Goal: Task Accomplishment & Management: Manage account settings

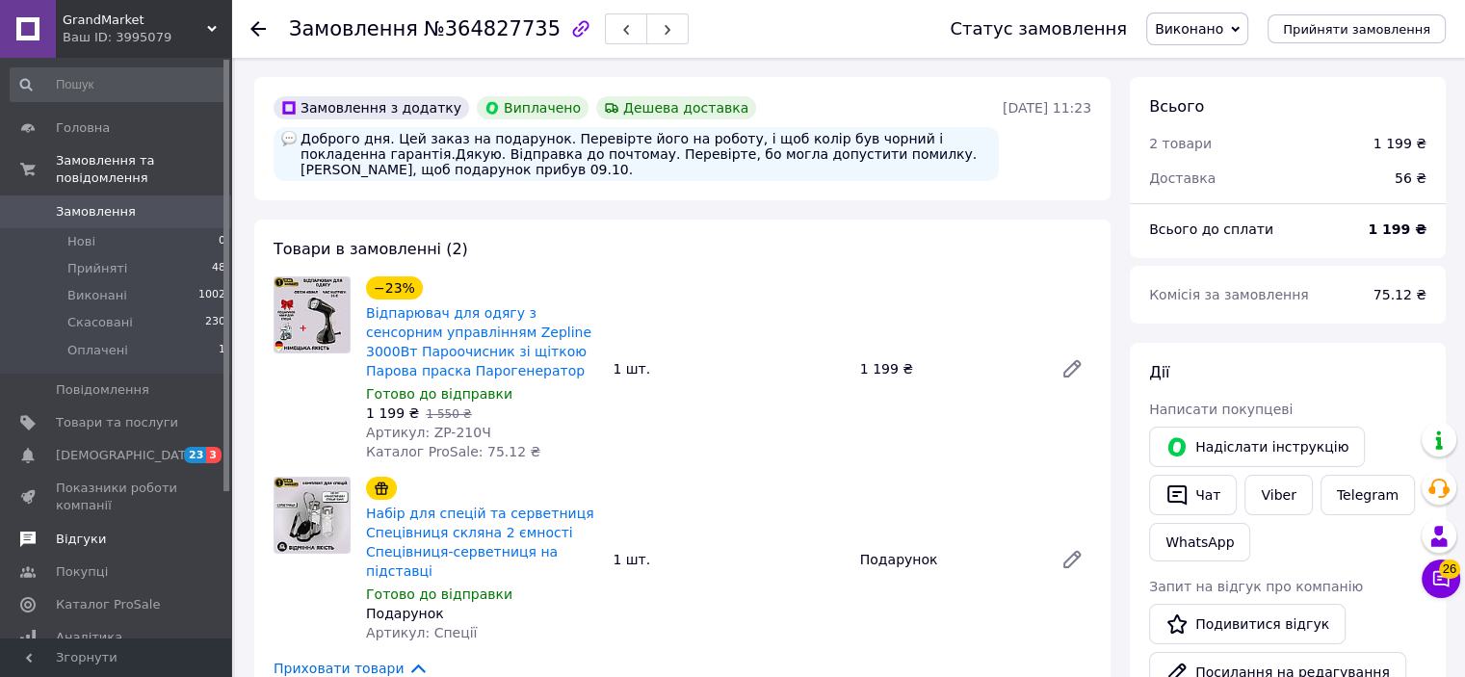
click at [85, 531] on span "Відгуки" at bounding box center [81, 539] width 50 height 17
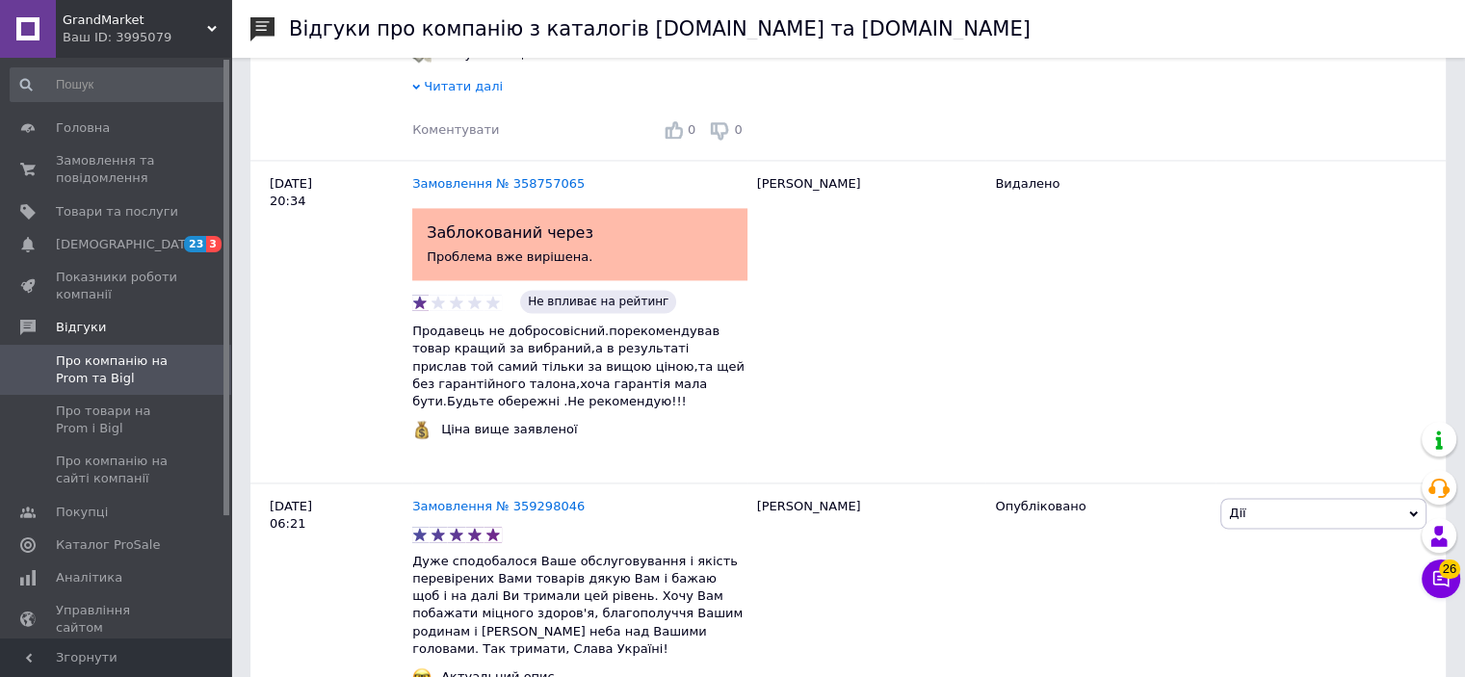
scroll to position [3195, 0]
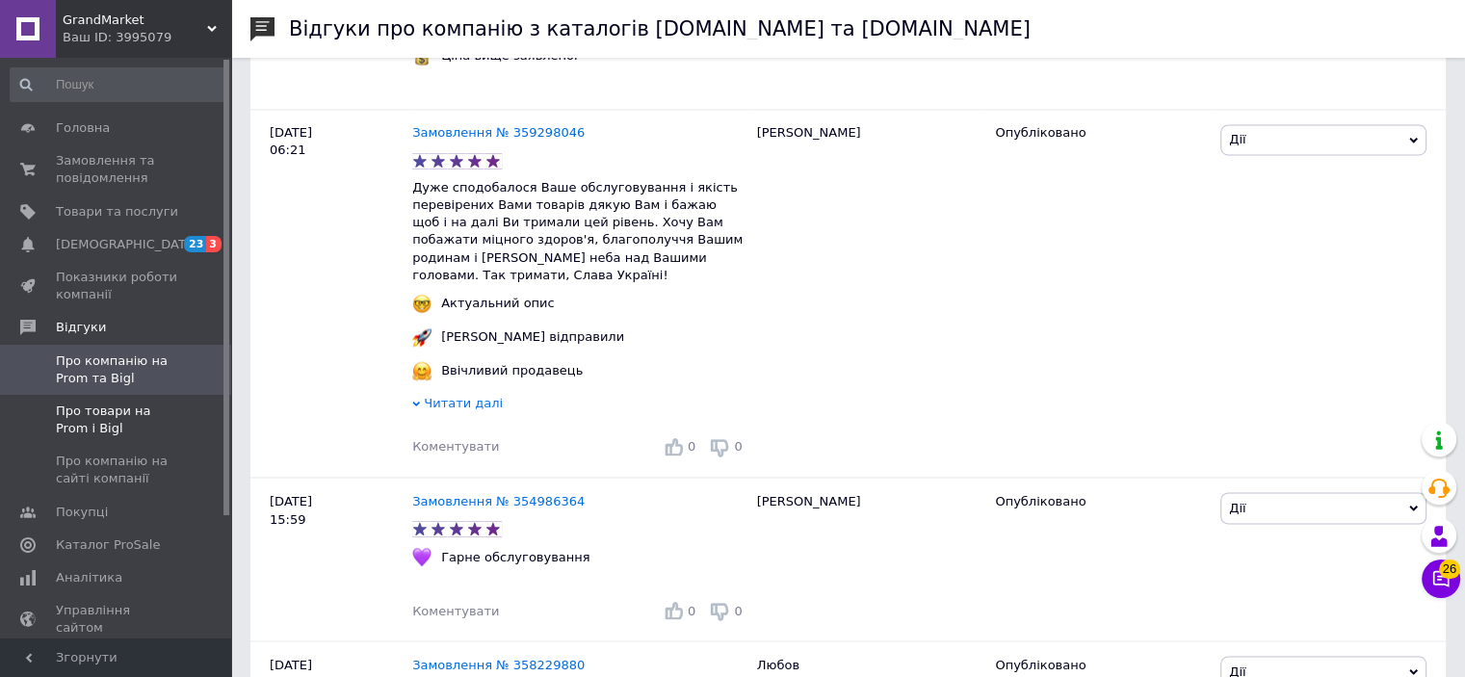
click at [44, 404] on span at bounding box center [28, 420] width 56 height 35
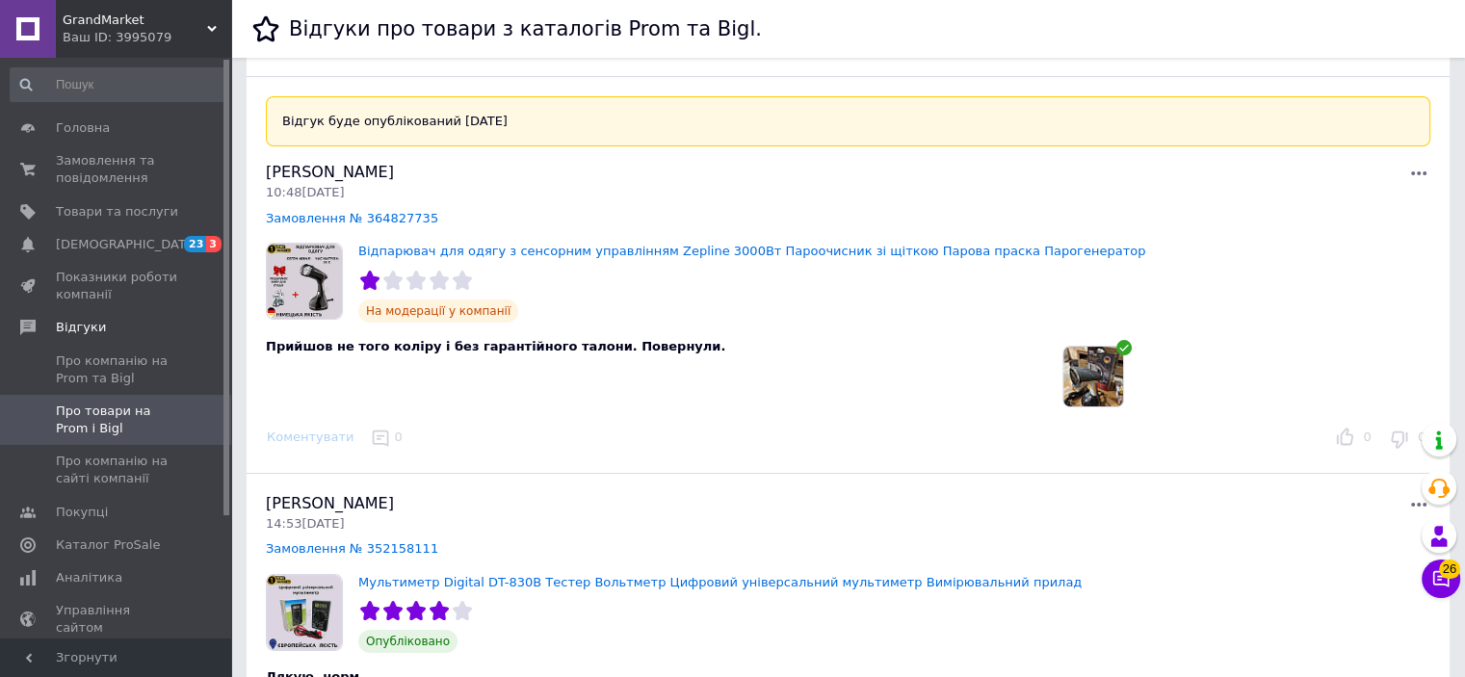
scroll to position [74, 0]
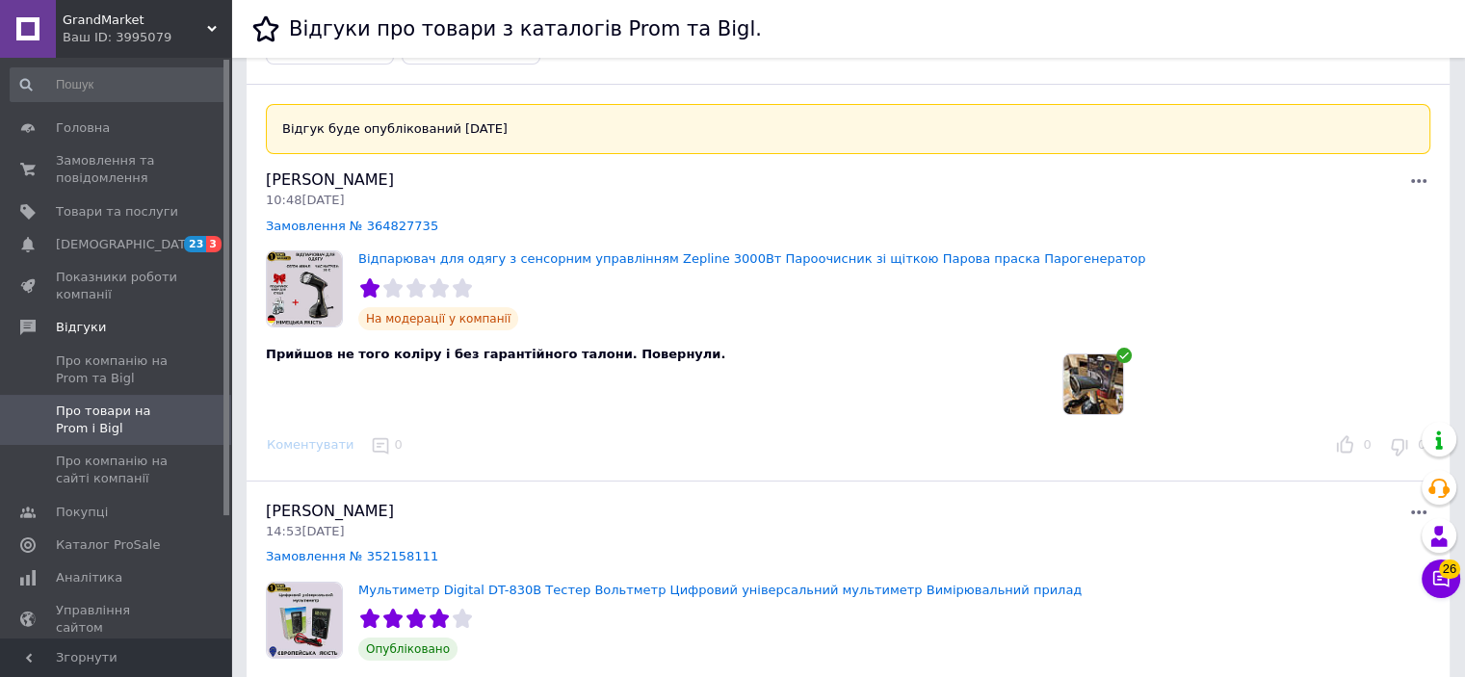
click at [1090, 370] on img at bounding box center [1093, 384] width 60 height 60
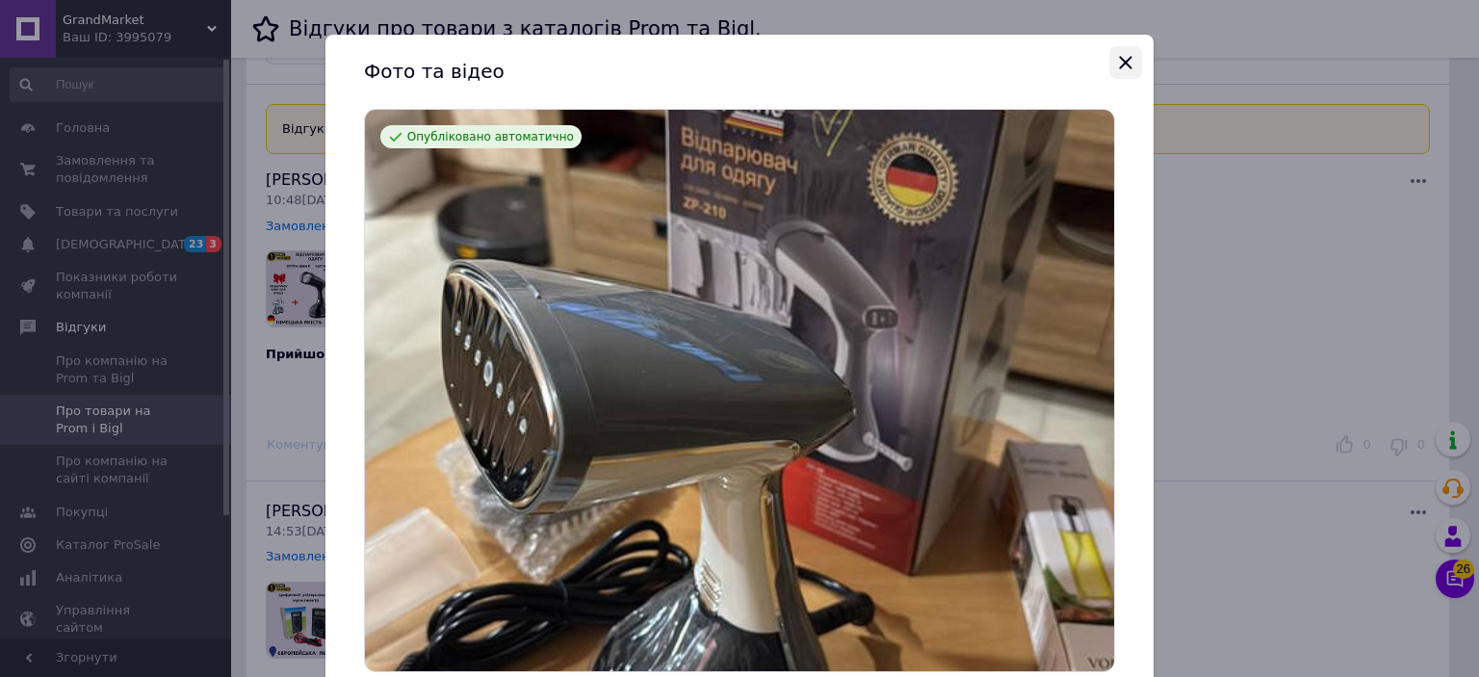
click at [1125, 63] on icon "Закрыть" at bounding box center [1125, 62] width 23 height 23
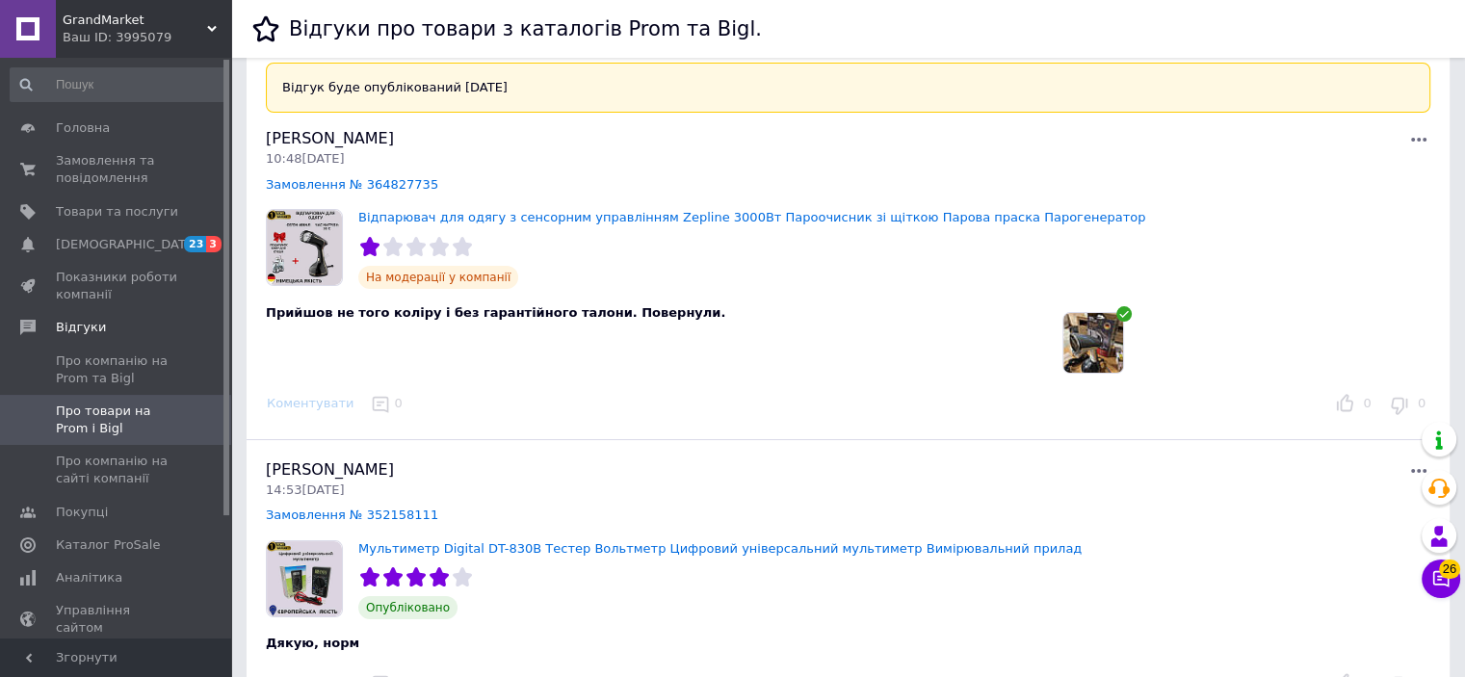
scroll to position [0, 0]
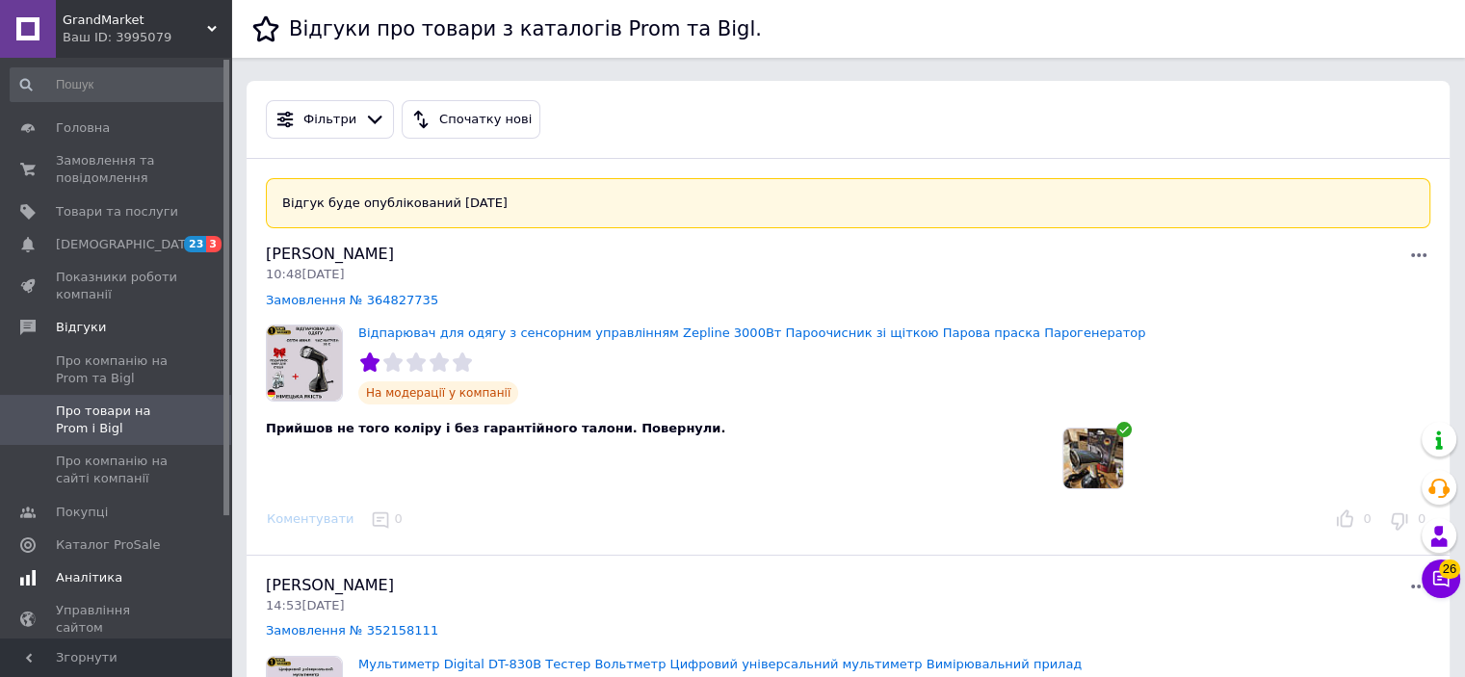
click at [101, 577] on span "Аналітика" at bounding box center [89, 577] width 66 height 17
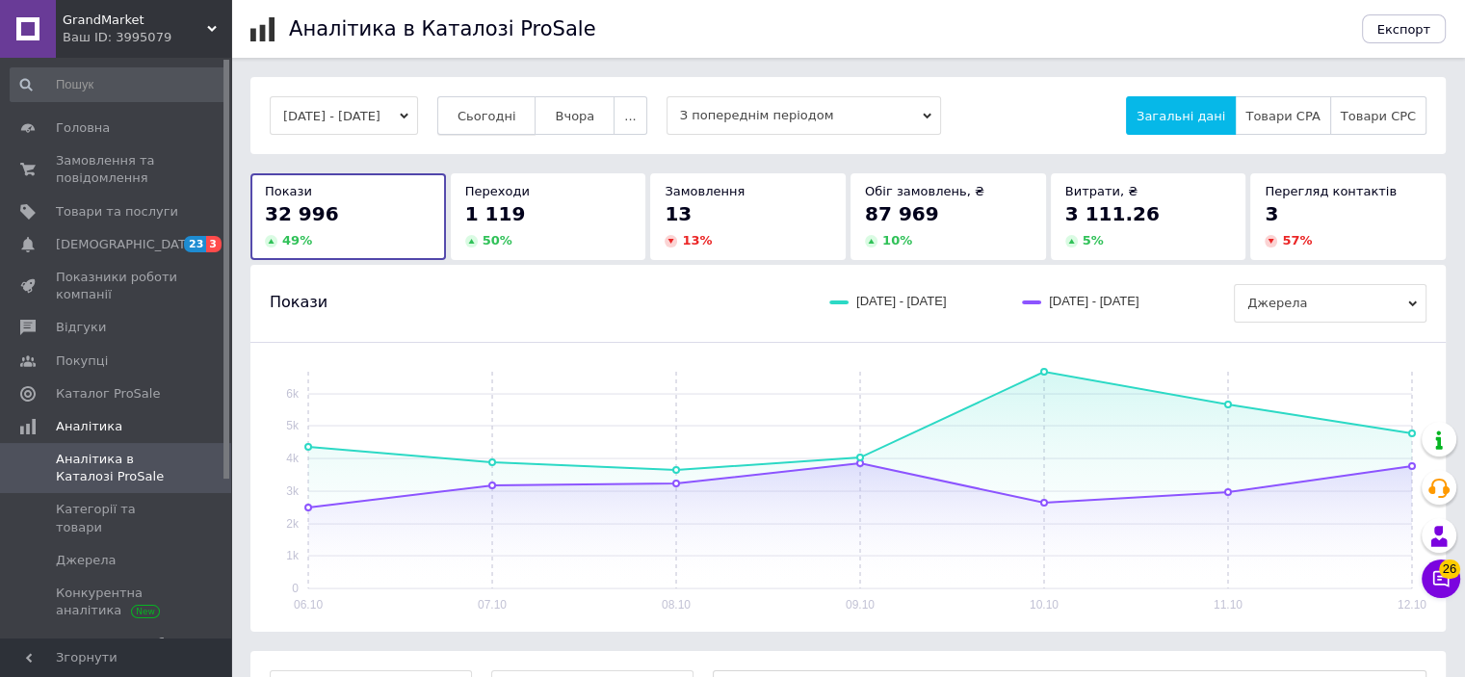
click at [534, 126] on button "Сьогодні" at bounding box center [486, 115] width 99 height 39
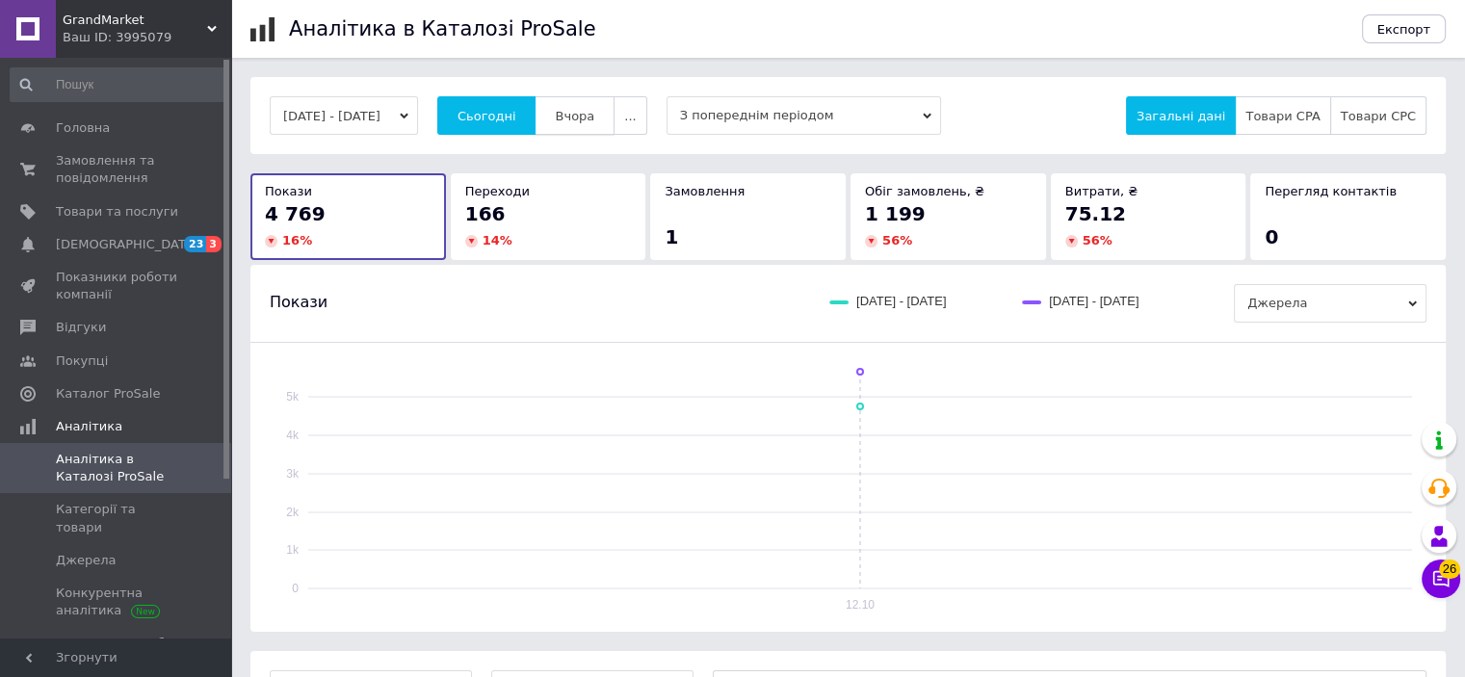
click at [582, 124] on button "Вчора" at bounding box center [575, 115] width 80 height 39
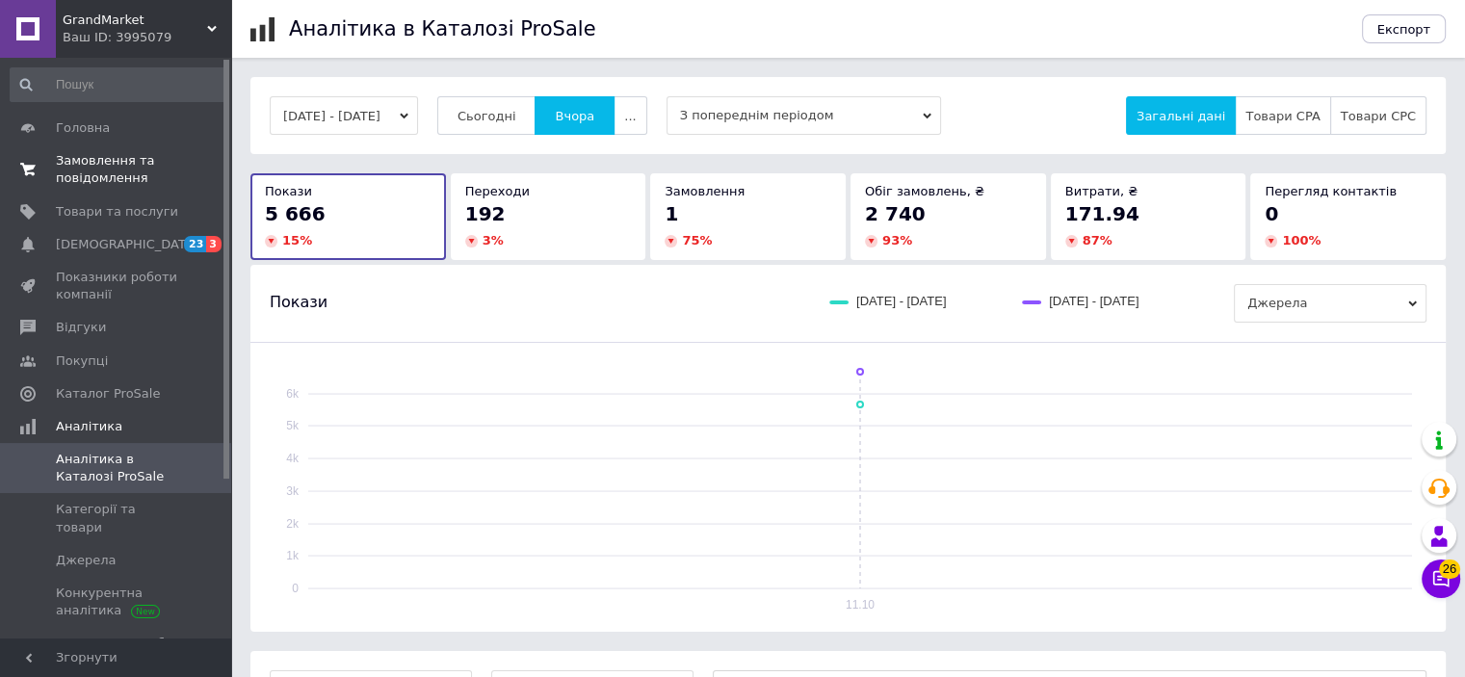
click at [76, 166] on span "Замовлення та повідомлення" at bounding box center [117, 169] width 122 height 35
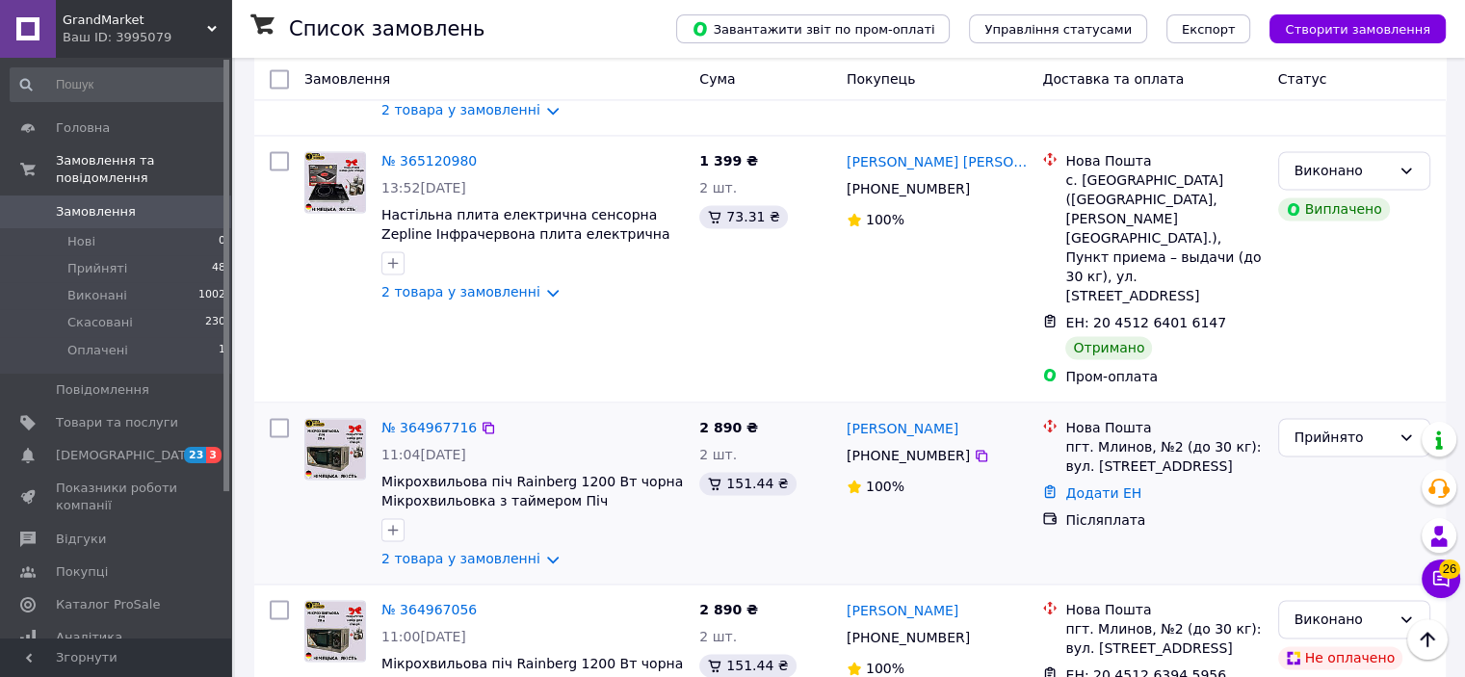
scroll to position [2923, 0]
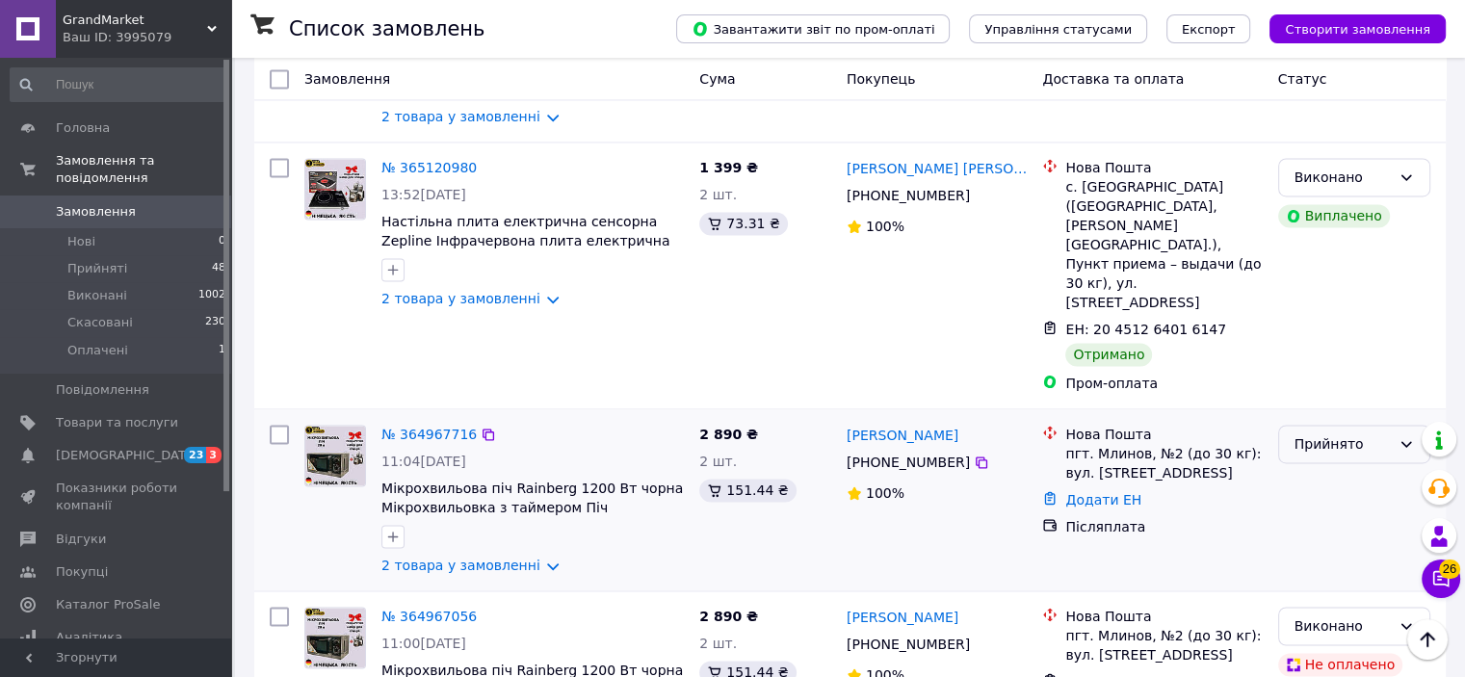
click at [1346, 433] on div "Прийнято" at bounding box center [1342, 443] width 96 height 21
click at [1321, 307] on li "Скасовано" at bounding box center [1353, 313] width 150 height 35
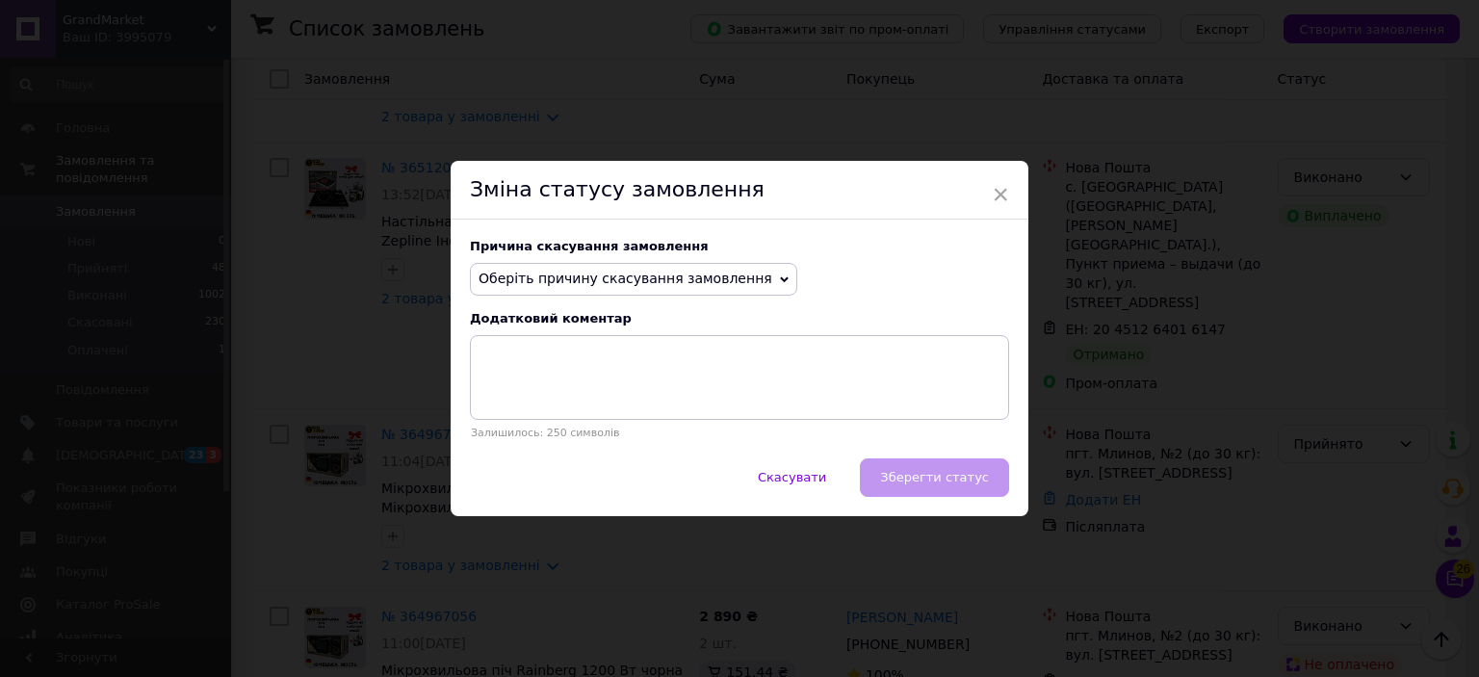
click at [686, 273] on span "Оберіть причину скасування замовлення" at bounding box center [626, 278] width 294 height 15
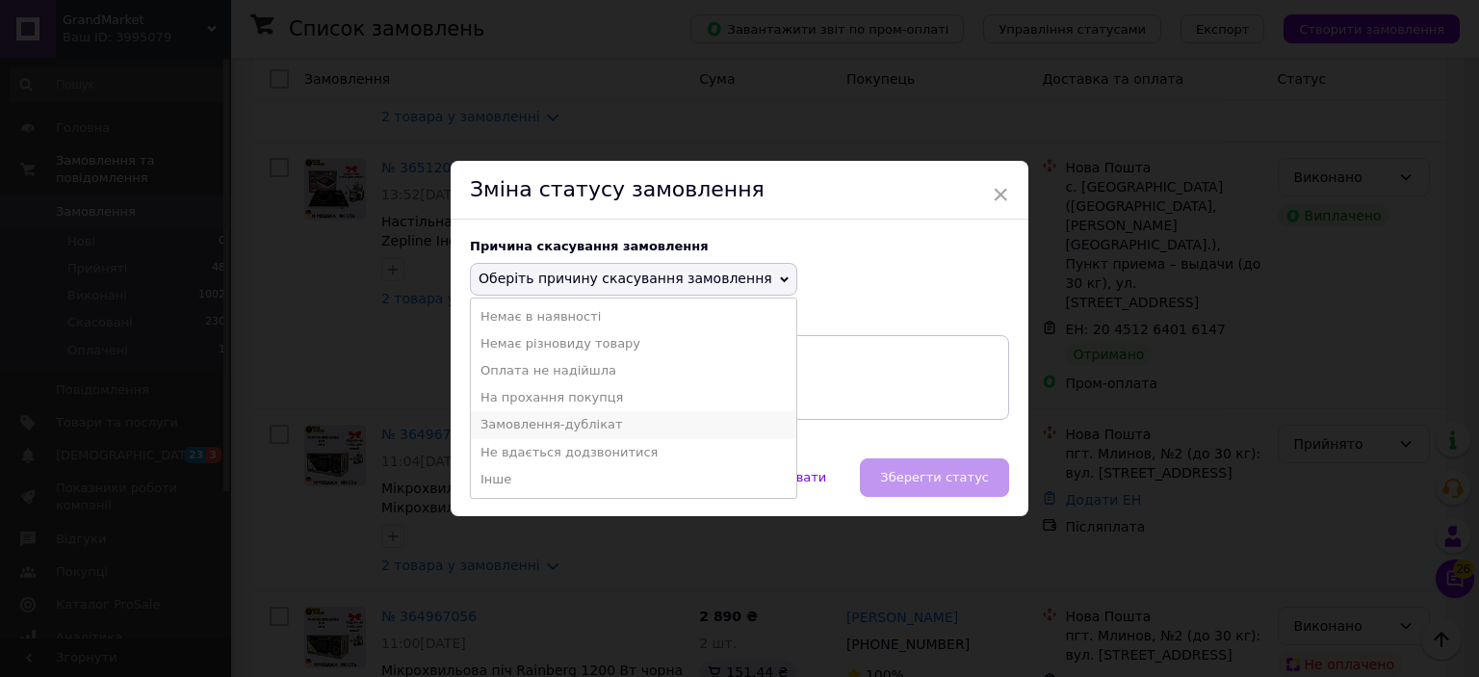
click at [579, 418] on li "Замовлення-дублікат" at bounding box center [634, 424] width 326 height 27
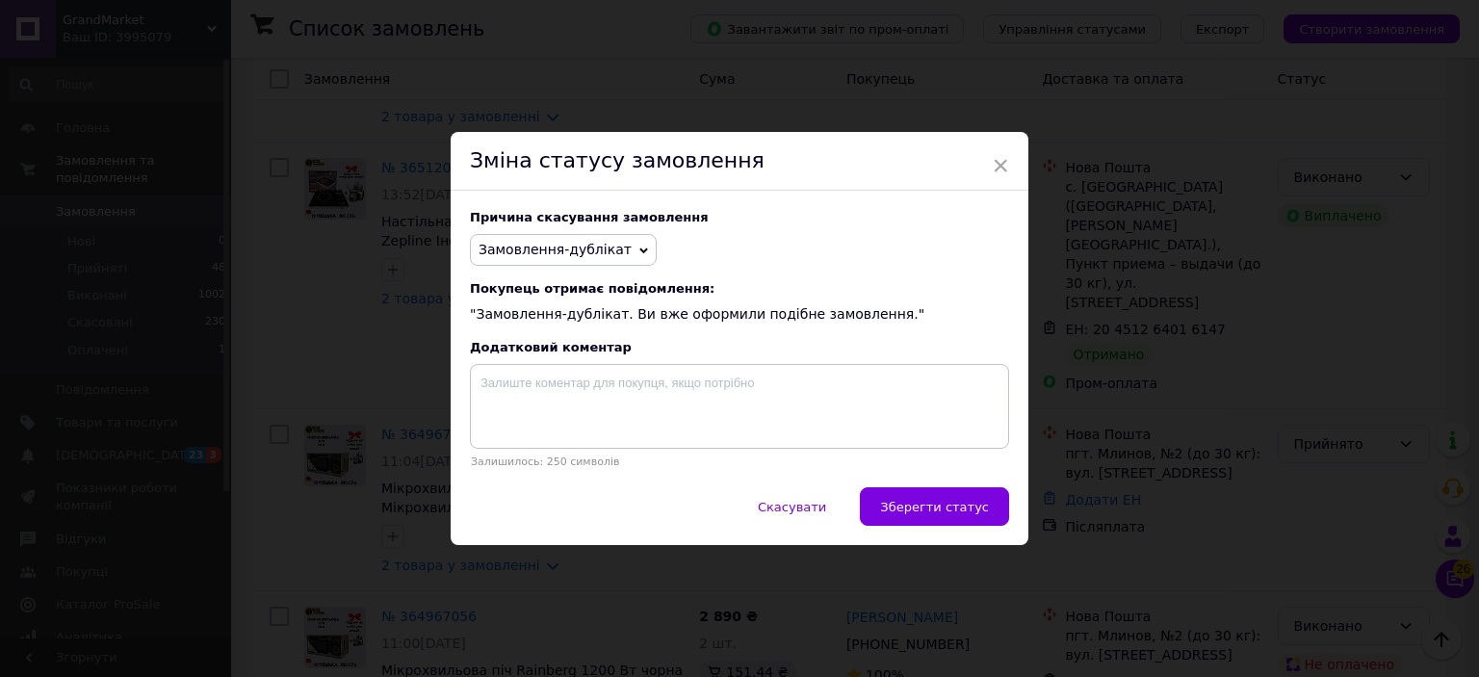
click at [931, 511] on span "Зберегти статус" at bounding box center [934, 507] width 109 height 14
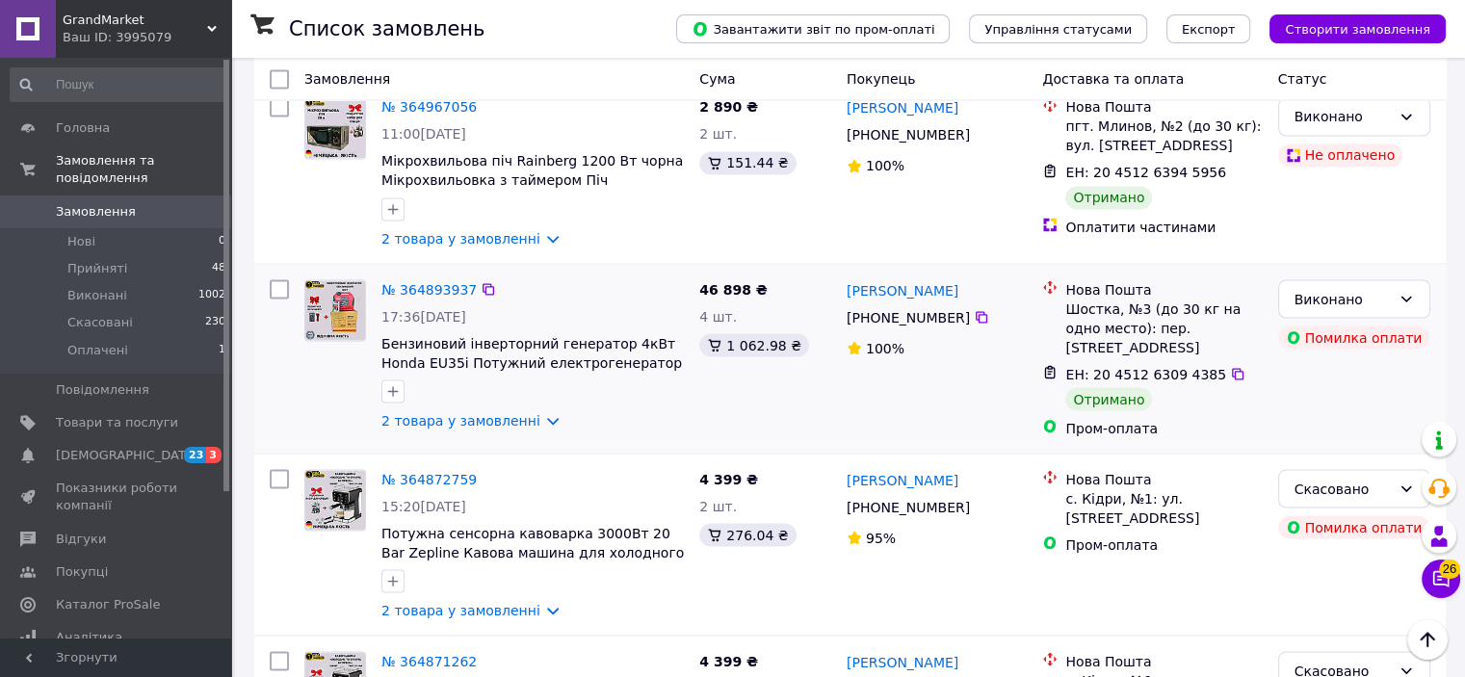
scroll to position [3446, 0]
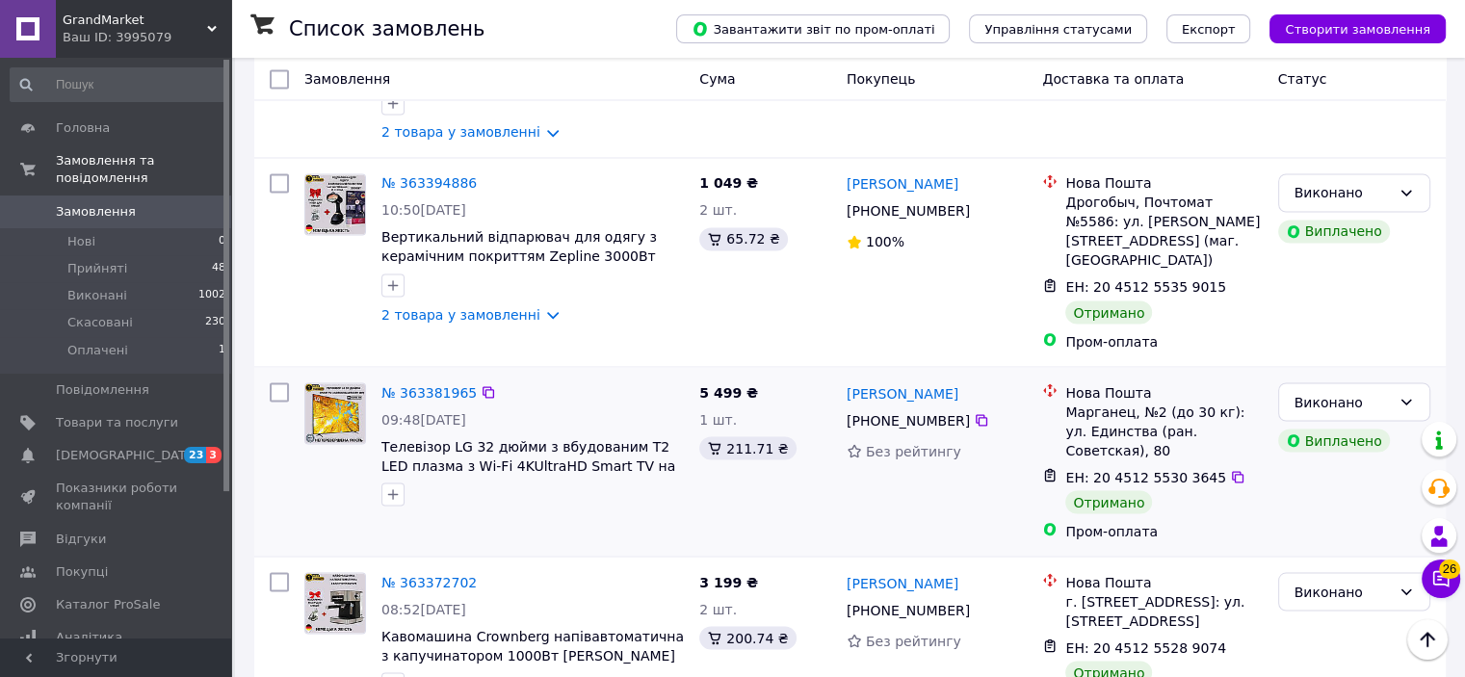
scroll to position [3408, 0]
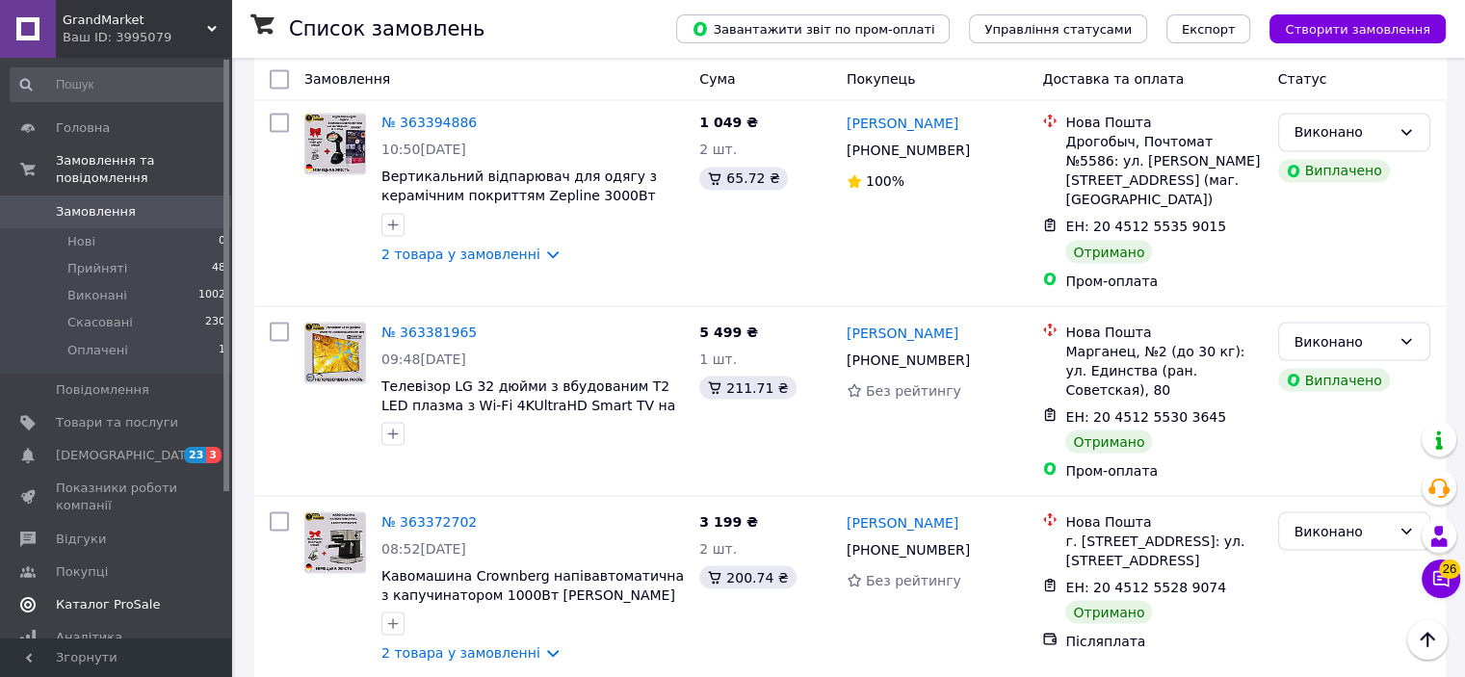
click at [135, 596] on span "Каталог ProSale" at bounding box center [108, 604] width 104 height 17
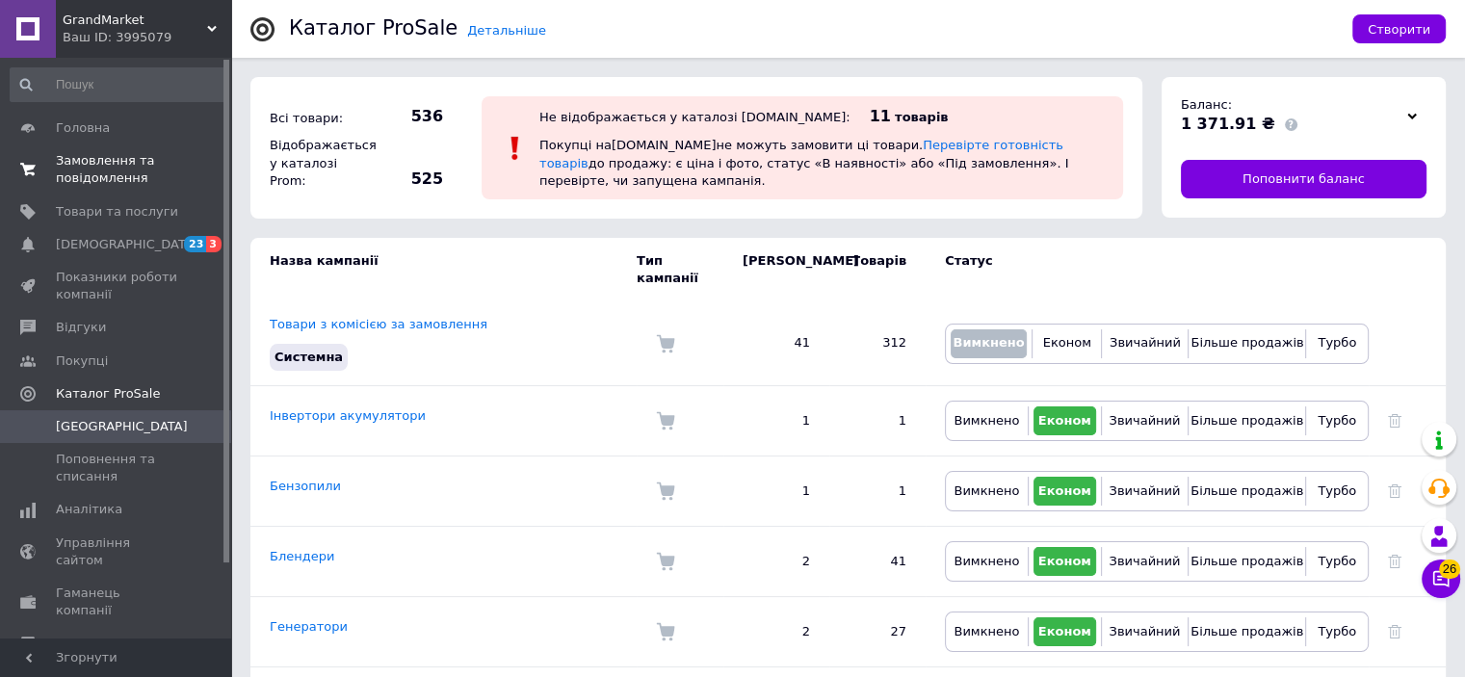
click at [95, 180] on span "Замовлення та повідомлення" at bounding box center [117, 169] width 122 height 35
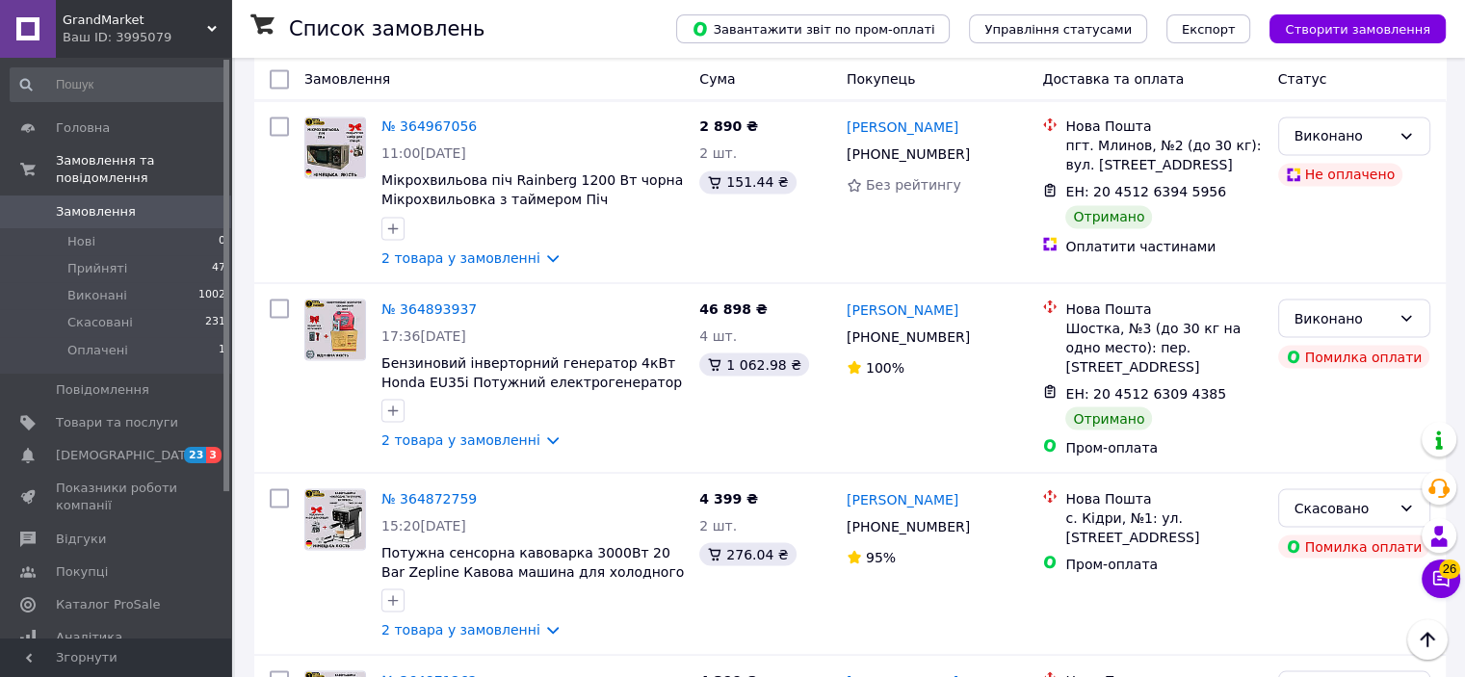
scroll to position [3446, 0]
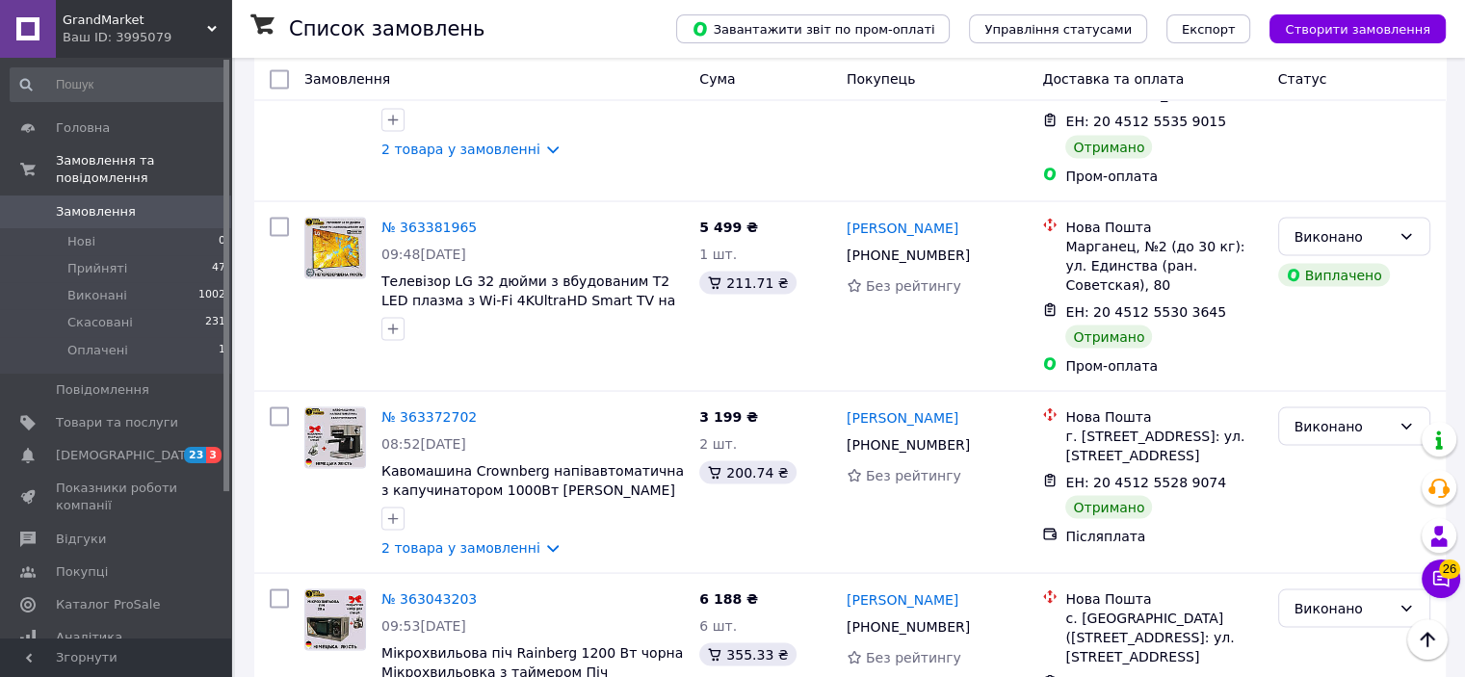
scroll to position [3651, 0]
